Goal: Task Accomplishment & Management: Complete application form

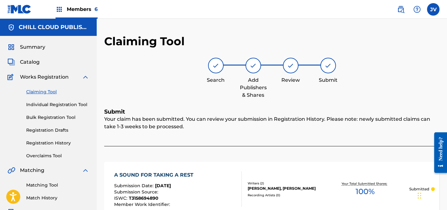
click at [32, 45] on span "Summary" at bounding box center [32, 46] width 25 height 7
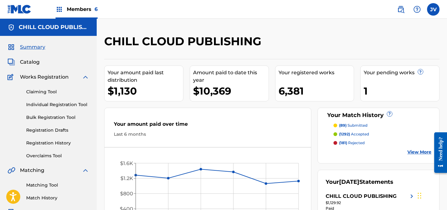
click at [55, 91] on link "Claiming Tool" at bounding box center [57, 92] width 63 height 7
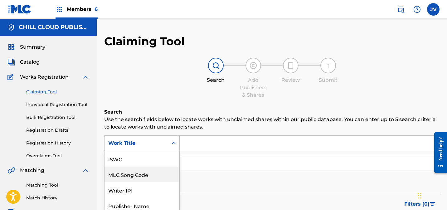
click at [165, 139] on div "MLC Song Code, 2 of 7. 7 results available. Use Up and Down to choose options, …" at bounding box center [142, 143] width 76 height 16
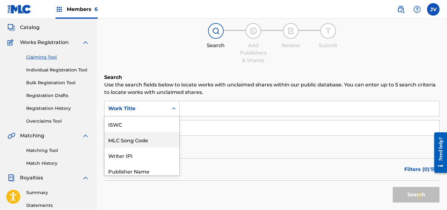
scroll to position [16, 0]
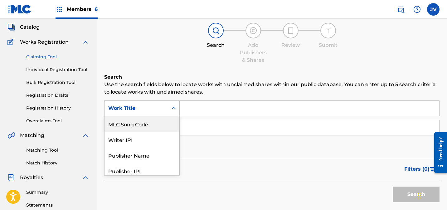
drag, startPoint x: 151, startPoint y: 116, endPoint x: 155, endPoint y: 123, distance: 7.3
click at [151, 116] on div "MLC Song Code" at bounding box center [142, 124] width 75 height 16
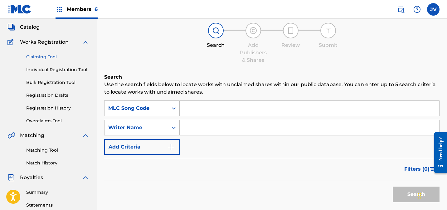
click at [212, 101] on input "Search Form" at bounding box center [310, 108] width 260 height 15
paste input "YD0ON2"
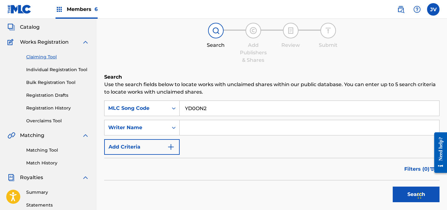
scroll to position [70, 0]
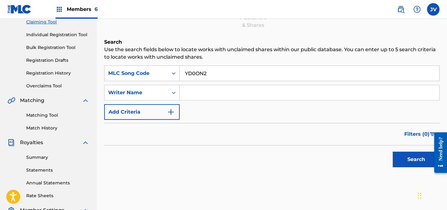
type input "YD0ON2"
click at [414, 161] on button "Search" at bounding box center [416, 160] width 47 height 16
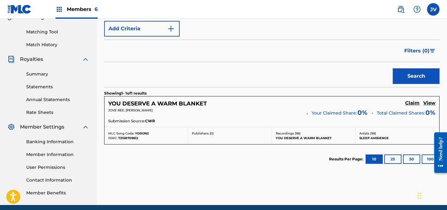
scroll to position [178, 0]
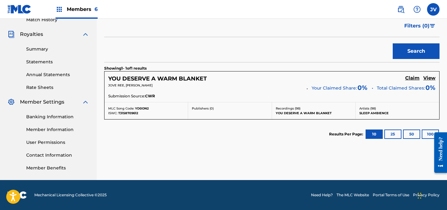
click at [411, 76] on h5 "Claim" at bounding box center [412, 78] width 14 height 6
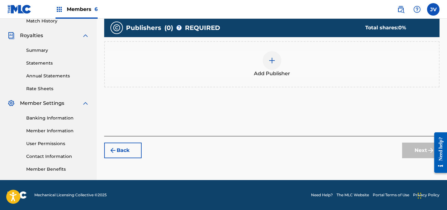
scroll to position [177, 0]
click at [269, 63] on img at bounding box center [271, 60] width 7 height 7
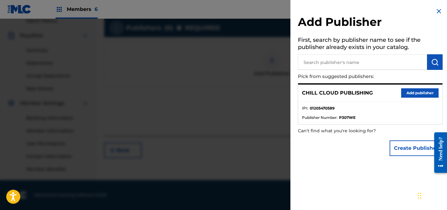
click at [416, 93] on button "Add publisher" at bounding box center [419, 92] width 37 height 9
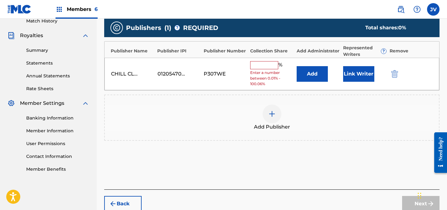
drag, startPoint x: 268, startPoint y: 64, endPoint x: 277, endPoint y: 67, distance: 9.4
click at [268, 64] on input "text" at bounding box center [264, 65] width 28 height 8
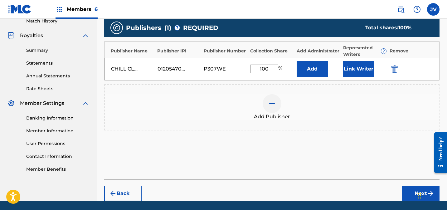
type input "100"
click at [367, 67] on button "Link Writer" at bounding box center [358, 69] width 31 height 16
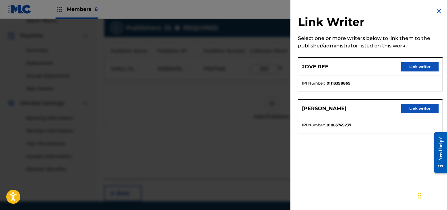
drag, startPoint x: 419, startPoint y: 67, endPoint x: 418, endPoint y: 72, distance: 5.7
click at [419, 67] on button "Link writer" at bounding box center [419, 66] width 37 height 9
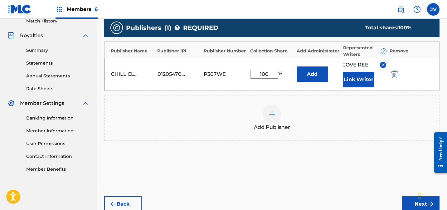
click at [361, 79] on button "Link Writer" at bounding box center [358, 80] width 31 height 16
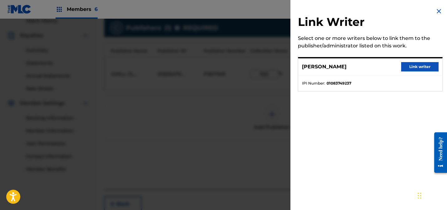
click at [417, 65] on button "Link writer" at bounding box center [419, 66] width 37 height 9
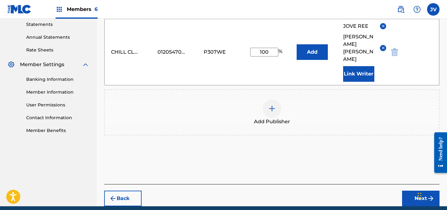
scroll to position [227, 0]
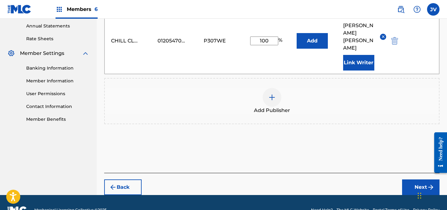
click at [412, 179] on button "Next" at bounding box center [420, 187] width 37 height 16
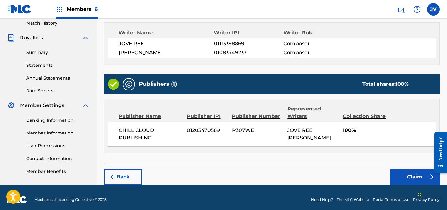
scroll to position [179, 0]
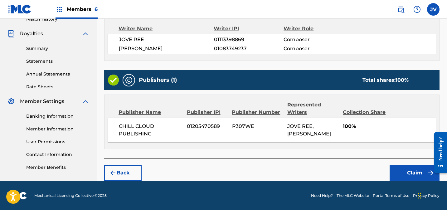
click at [412, 172] on button "Claim" at bounding box center [415, 173] width 50 height 16
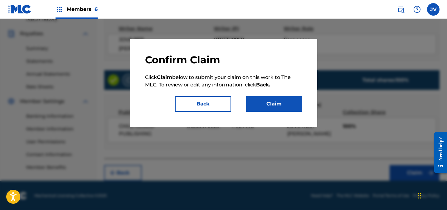
click at [275, 105] on button "Claim" at bounding box center [274, 104] width 56 height 16
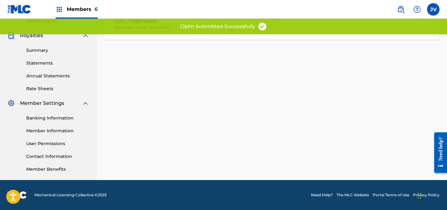
scroll to position [0, 0]
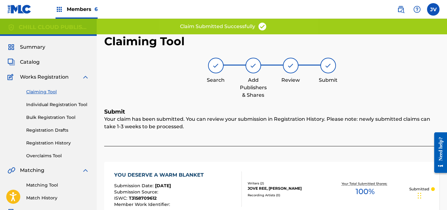
click at [40, 92] on link "Claiming Tool" at bounding box center [57, 92] width 63 height 7
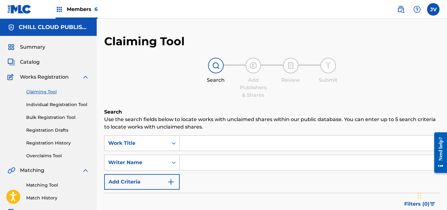
click at [27, 64] on span "Catalog" at bounding box center [30, 61] width 20 height 7
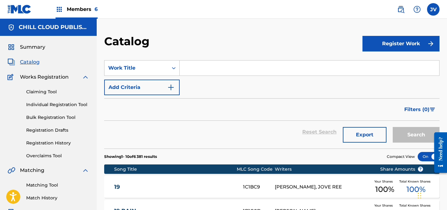
click at [46, 90] on link "Claiming Tool" at bounding box center [57, 92] width 63 height 7
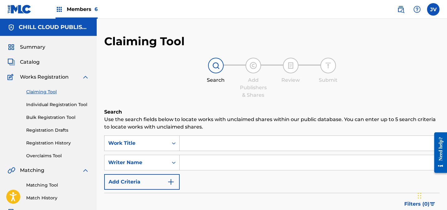
drag, startPoint x: 198, startPoint y: 164, endPoint x: 243, endPoint y: 163, distance: 44.9
click at [198, 163] on input "Search Form" at bounding box center [310, 162] width 260 height 15
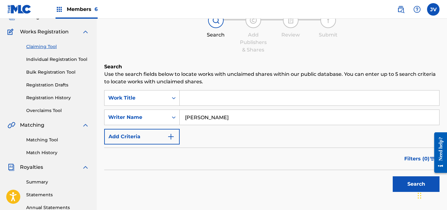
scroll to position [88, 0]
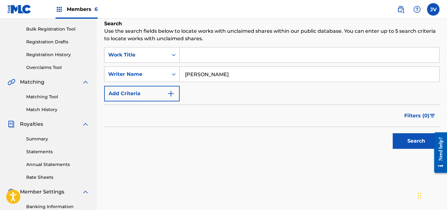
type input "[PERSON_NAME]"
click at [413, 141] on button "Search" at bounding box center [416, 141] width 47 height 16
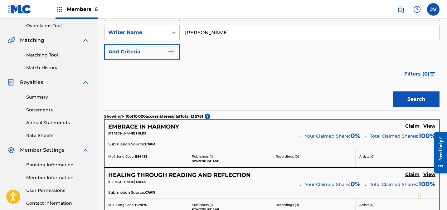
scroll to position [126, 0]
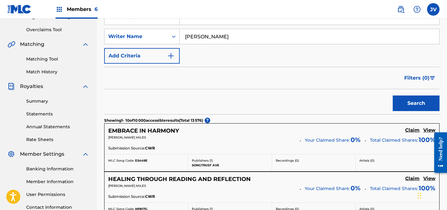
click at [424, 78] on span "Filters ( 0 )" at bounding box center [416, 77] width 25 height 7
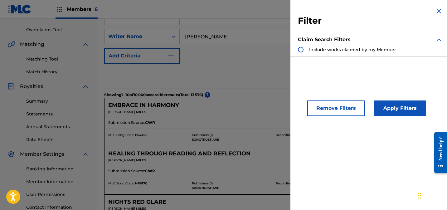
click at [435, 13] on img "Search Form" at bounding box center [438, 10] width 7 height 7
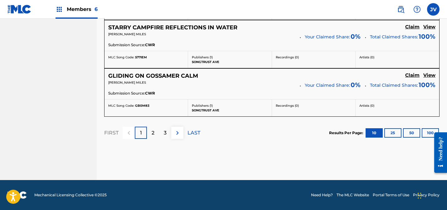
scroll to position [616, 0]
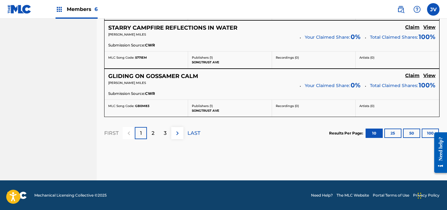
drag, startPoint x: 191, startPoint y: 134, endPoint x: 195, endPoint y: 134, distance: 3.8
click at [191, 134] on p "LAST" at bounding box center [194, 132] width 13 height 7
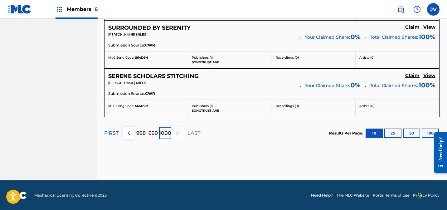
click at [156, 133] on p "999" at bounding box center [153, 132] width 9 height 7
click at [143, 136] on p "998" at bounding box center [140, 132] width 9 height 7
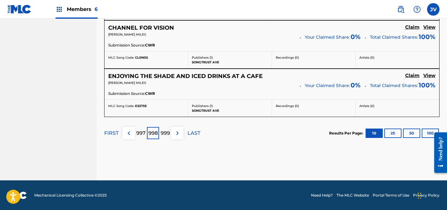
click at [128, 134] on img at bounding box center [128, 132] width 7 height 7
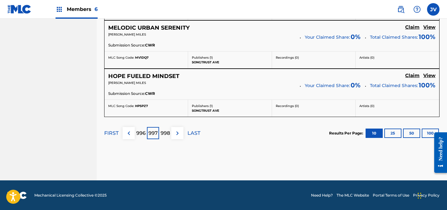
click at [141, 134] on p "996" at bounding box center [140, 132] width 9 height 7
click at [130, 134] on img at bounding box center [128, 132] width 7 height 7
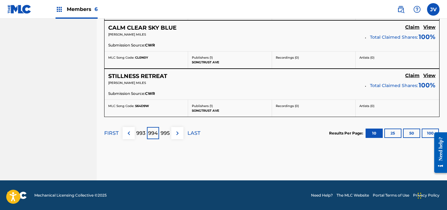
click at [130, 134] on img at bounding box center [128, 132] width 7 height 7
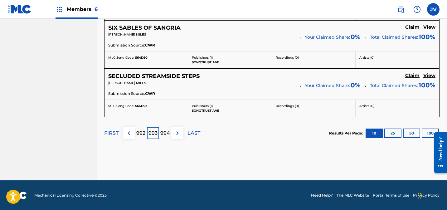
click at [130, 134] on img at bounding box center [128, 132] width 7 height 7
click at [142, 134] on p "991" at bounding box center [141, 132] width 8 height 7
drag, startPoint x: 427, startPoint y: 133, endPoint x: 404, endPoint y: 137, distance: 23.4
click at [427, 133] on button "100" at bounding box center [430, 133] width 17 height 9
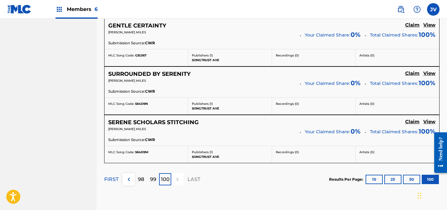
scroll to position [4968, 0]
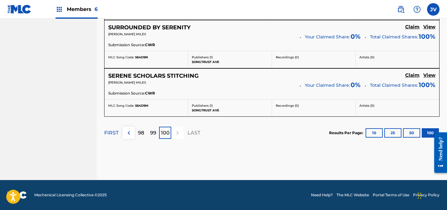
click at [153, 134] on p "99" at bounding box center [153, 132] width 6 height 7
click at [110, 132] on p "FIRST" at bounding box center [111, 132] width 14 height 7
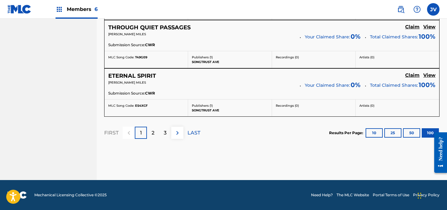
click at [168, 132] on div "3" at bounding box center [165, 133] width 12 height 12
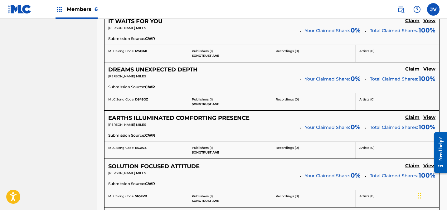
scroll to position [3650, 0]
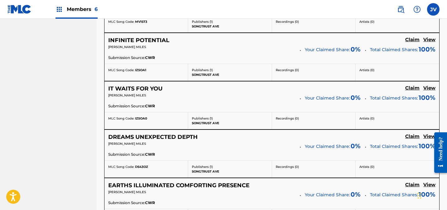
click at [429, 89] on h5 "View" at bounding box center [429, 88] width 12 height 6
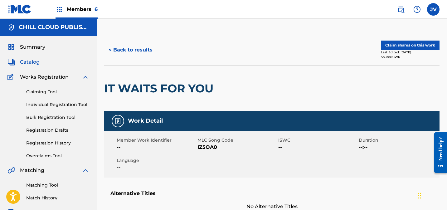
click at [28, 46] on span "Summary" at bounding box center [32, 46] width 25 height 7
